Goal: Find specific page/section: Find specific page/section

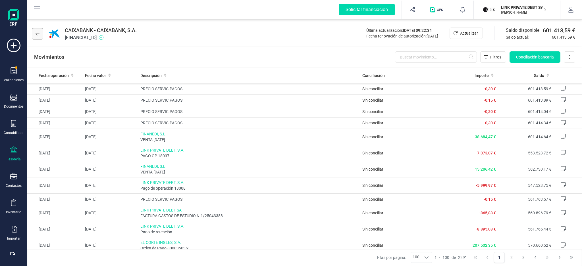
click at [36, 34] on icon at bounding box center [38, 33] width 4 height 3
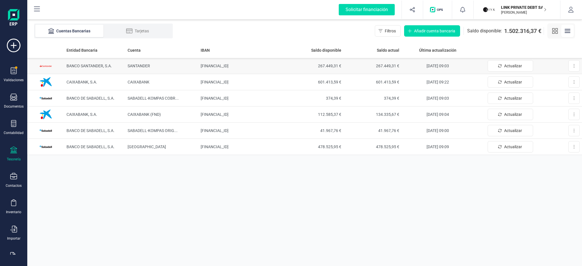
click at [82, 66] on span "BANCO SANTANDER, S.A." at bounding box center [90, 66] width 46 height 5
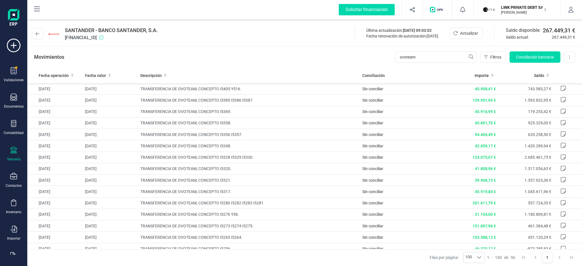
type input "ovoteam"
